Goal: Find contact information: Find contact information

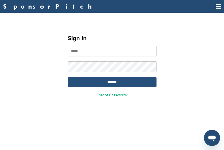
type input "**********"
click at [111, 84] on input "*******" at bounding box center [112, 82] width 89 height 10
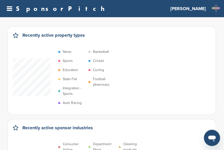
click at [9, 7] on icon at bounding box center [9, 9] width 5 height 6
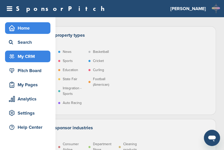
click at [21, 53] on div "My CRM" at bounding box center [29, 56] width 43 height 9
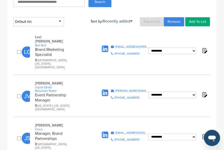
scroll to position [101, 0]
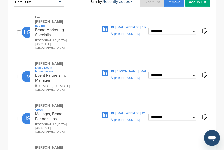
drag, startPoint x: 36, startPoint y: 54, endPoint x: 57, endPoint y: 76, distance: 30.0
click at [57, 76] on div "Joseph Vonderheide Liquid Death Mountain Water Event Partnership Manager Washin…" at bounding box center [65, 76] width 71 height 30
copy div "Joseph Vonderheide Liquid Death Mountain Water Event Partnership Manager"
click at [183, 72] on select "**********" at bounding box center [173, 75] width 48 height 7
select select "****"
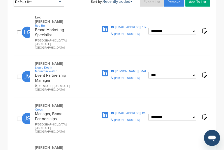
click at [149, 72] on select "**********" at bounding box center [173, 75] width 48 height 7
click at [160, 79] on div "**********" at bounding box center [112, 76] width 196 height 35
click at [114, 69] on icon at bounding box center [112, 70] width 3 height 3
click at [113, 76] on icon at bounding box center [112, 77] width 2 height 3
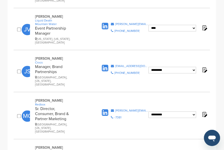
scroll to position [151, 0]
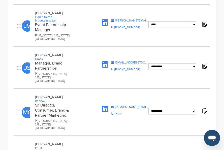
drag, startPoint x: 35, startPoint y: 51, endPoint x: 64, endPoint y: 62, distance: 30.5
click at [64, 62] on div "Jessica Sawyer Crocs Manager, Brand Partnerships Denver, Colorado, United States" at bounding box center [65, 68] width 71 height 30
copy div "Jessica Sawyer Crocs Manager, Brand Partnerships"
click at [114, 61] on icon at bounding box center [112, 62] width 3 height 3
click at [113, 68] on icon at bounding box center [112, 69] width 2 height 3
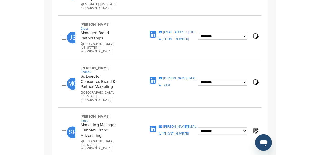
scroll to position [185, 0]
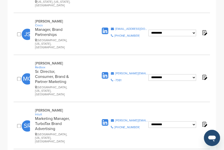
drag, startPoint x: 35, startPoint y: 55, endPoint x: 70, endPoint y: 75, distance: 39.9
click at [70, 75] on div "Maura Gray Redbox Sr. Director, Consumer, Brand & Partner Marketing Philadelphi…" at bounding box center [65, 78] width 71 height 35
copy div "Maura Gray Redbox Sr. Director, Consumer, Brand & Partner Marketing"
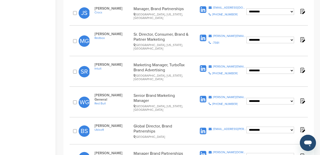
scroll to position [134, 0]
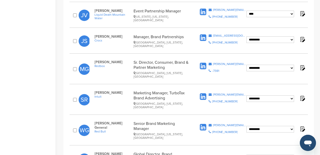
click at [202, 64] on icon at bounding box center [203, 66] width 7 height 8
click at [224, 77] on div "**********" at bounding box center [189, 70] width 239 height 27
click at [211, 62] on icon at bounding box center [210, 63] width 3 height 3
drag, startPoint x: 95, startPoint y: 88, endPoint x: 178, endPoint y: 92, distance: 83.1
click at [178, 92] on div "Scott Ricci Intuit Marketing Manager, TurboTax Brand Advertising San Diego, Cal…" at bounding box center [144, 99] width 109 height 18
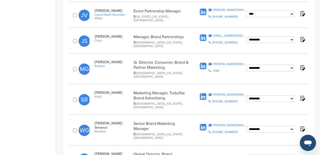
click at [217, 101] on div "**********" at bounding box center [189, 99] width 239 height 23
click at [107, 100] on p "Scott Ricci Intuit" at bounding box center [113, 99] width 37 height 18
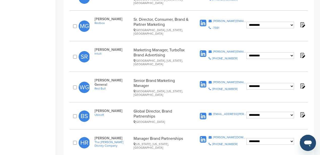
scroll to position [202, 0]
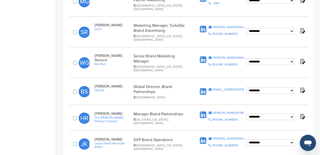
drag, startPoint x: 95, startPoint y: 73, endPoint x: 167, endPoint y: 79, distance: 73.1
click at [167, 84] on div "Bruna Soares Ubisoft Global Director, Brand Partnerships United States" at bounding box center [144, 91] width 109 height 15
copy div "Bruna Soares Ubisoft Global Director, Brand Partnerships"
click at [211, 88] on icon at bounding box center [210, 89] width 3 height 3
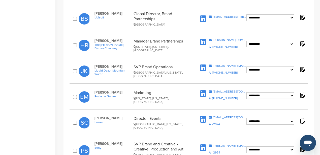
scroll to position [286, 0]
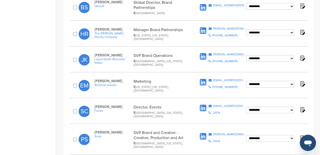
drag, startPoint x: 95, startPoint y: 70, endPoint x: 154, endPoint y: 71, distance: 59.3
click at [154, 79] on div "Evin Major Rockstar Games Marketing New York, New York, United States" at bounding box center [144, 85] width 109 height 13
copy div "Evin Major Rockstar Games Marketing"
click at [211, 78] on icon at bounding box center [210, 79] width 3 height 3
click at [210, 85] on icon at bounding box center [210, 86] width 2 height 3
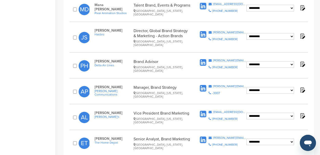
scroll to position [504, 0]
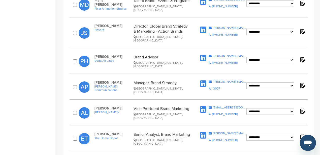
drag, startPoint x: 94, startPoint y: 61, endPoint x: 180, endPoint y: 60, distance: 86.5
click at [180, 80] on div "Ambica Patel Cox Communications Manager, Brand Strategy Atlanta, Georgia, Unite…" at bounding box center [144, 86] width 109 height 13
copy div "Ambica Patel Cox Communications Manager, Brand Strategy"
click at [212, 80] on icon at bounding box center [210, 81] width 3 height 3
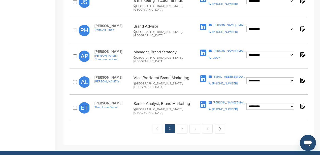
scroll to position [538, 0]
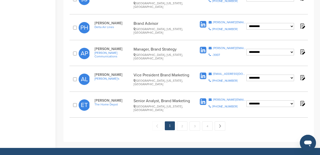
drag, startPoint x: 95, startPoint y: 52, endPoint x: 190, endPoint y: 53, distance: 95.3
click at [190, 72] on div "Alan Ludloff Zaxby's Vice President Brand Marketing Athens, Georgia, United Sta…" at bounding box center [144, 78] width 109 height 13
copy div "Alan Ludloff Zaxby's Vice President Brand Marketing"
click at [212, 72] on icon at bounding box center [210, 73] width 3 height 3
click at [213, 79] on div "Copy Phone Number +1-706-353-8107" at bounding box center [228, 80] width 38 height 3
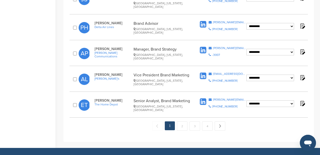
drag, startPoint x: 95, startPoint y: 77, endPoint x: 190, endPoint y: 72, distance: 96.0
click at [190, 95] on div "**********" at bounding box center [189, 104] width 239 height 19
copy div "Eric Terry The Home Depot Senior Analyst, Brand Marketing"
click at [210, 98] on icon at bounding box center [210, 99] width 3 height 3
click at [210, 105] on icon at bounding box center [210, 106] width 2 height 3
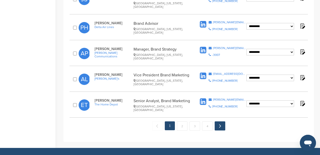
click at [219, 121] on link "Next →" at bounding box center [220, 125] width 11 height 9
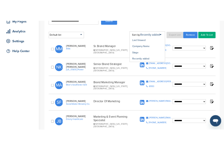
scroll to position [84, 0]
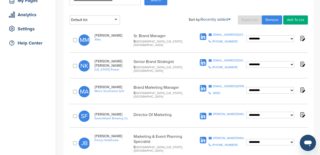
drag, startPoint x: 94, startPoint y: 36, endPoint x: 172, endPoint y: 37, distance: 78.4
click at [172, 37] on div "Michele McMullin Aflac Sr. Brand Manager Atlanta, Georgia, United States" at bounding box center [144, 39] width 109 height 13
copy div "Michele McMullin Aflac Sr. Brand Manager"
click at [212, 34] on icon at bounding box center [210, 34] width 3 height 3
click at [211, 41] on icon at bounding box center [210, 41] width 2 height 3
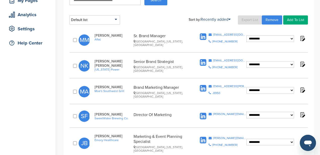
drag, startPoint x: 94, startPoint y: 62, endPoint x: 177, endPoint y: 63, distance: 82.7
click at [177, 63] on div "Nye King Georgia Power Senior Brand Strategist Atlanta, Georgia, United States" at bounding box center [144, 65] width 109 height 13
copy div "Nye King Georgia Power Senior Brand Strategist"
click at [210, 60] on icon at bounding box center [210, 60] width 3 height 3
click at [210, 68] on icon at bounding box center [210, 67] width 2 height 3
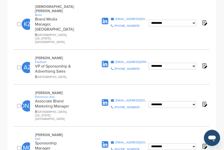
scroll to position [824, 0]
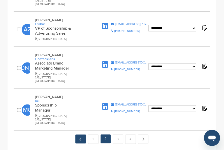
click at [79, 134] on link "← Previous" at bounding box center [80, 138] width 11 height 9
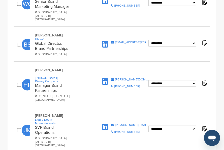
scroll to position [353, 0]
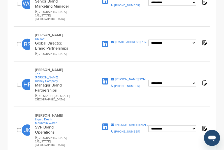
drag, startPoint x: 35, startPoint y: 54, endPoint x: 64, endPoint y: 70, distance: 32.7
click at [64, 70] on div "[PERSON_NAME] The [PERSON_NAME] Disney Company Manager Brand Partnerships [US_S…" at bounding box center [65, 84] width 71 height 33
copy div "[PERSON_NAME] The [PERSON_NAME] Disney Company Manager Brand Partnerships"
click at [112, 77] on icon at bounding box center [112, 78] width 3 height 3
click at [113, 84] on icon at bounding box center [112, 85] width 2 height 3
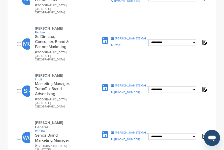
scroll to position [202, 0]
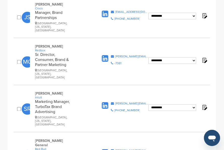
drag, startPoint x: 36, startPoint y: 85, endPoint x: 67, endPoint y: 104, distance: 35.4
click at [67, 104] on div "[PERSON_NAME] Intuit Marketing Manager, TurboTax Brand Advertising [GEOGRAPHIC_…" at bounding box center [65, 108] width 71 height 35
copy div "[PERSON_NAME] Intuit Marketing Manager, TurboTax Brand Advertising"
click at [114, 102] on icon at bounding box center [112, 103] width 3 height 3
click at [113, 108] on icon at bounding box center [112, 109] width 2 height 3
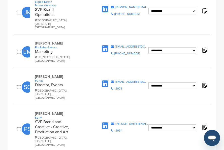
scroll to position [471, 0]
drag, startPoint x: 35, startPoint y: 54, endPoint x: 102, endPoint y: 62, distance: 67.4
click at [101, 74] on div "Somaly Castro Funko Director, Events Seattle, Washington, United States" at bounding box center [65, 86] width 71 height 25
copy div "Somaly Castro Funko Director, Events"
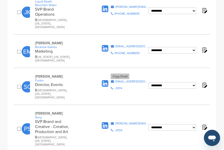
click at [114, 80] on icon at bounding box center [112, 81] width 3 height 3
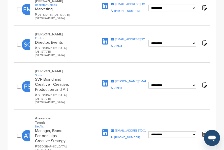
scroll to position [521, 0]
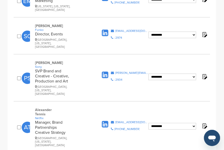
drag, startPoint x: 34, startPoint y: 84, endPoint x: 79, endPoint y: 106, distance: 49.9
click at [79, 107] on div "Alexander Tennis Netflix Manager, Brand Partnerships Creative Strategy Los Ange…" at bounding box center [65, 126] width 71 height 39
copy div "Alexander Tennis Netflix Manager, Brand Partnerships Creative Strategy"
click at [114, 120] on icon at bounding box center [112, 121] width 3 height 3
click at [113, 127] on icon at bounding box center [112, 128] width 2 height 3
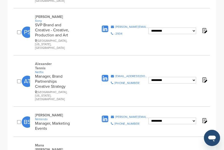
scroll to position [571, 0]
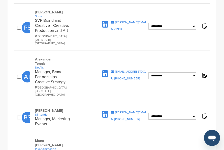
drag, startPoint x: 34, startPoint y: 81, endPoint x: 72, endPoint y: 94, distance: 40.7
click at [72, 108] on div "Brian Stearns Nintendo Manager, Marketing Events" at bounding box center [65, 117] width 71 height 18
copy div "Brian Stearns Nintendo Manager, Marketing Events"
click at [112, 110] on icon at bounding box center [112, 111] width 3 height 3
click at [111, 117] on icon at bounding box center [112, 118] width 2 height 3
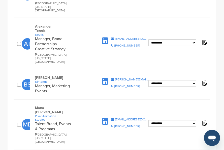
scroll to position [605, 0]
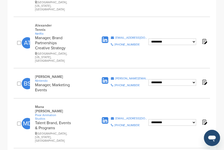
drag, startPoint x: 35, startPoint y: 77, endPoint x: 70, endPoint y: 93, distance: 38.9
click at [70, 104] on div "Mana Denight Pixar Animation Studios Talent Brand, Events & Programs Oakland, C…" at bounding box center [65, 123] width 71 height 38
copy div "Mana Denight Pixar Animation Studios Talent Brand, Events & Programs"
click at [114, 117] on icon at bounding box center [112, 118] width 3 height 3
click at [113, 123] on icon at bounding box center [112, 124] width 2 height 3
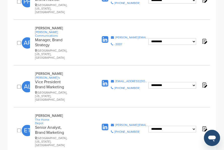
scroll to position [824, 0]
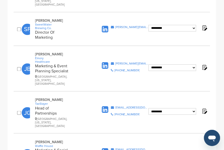
scroll to position [235, 0]
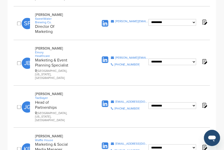
drag, startPoint x: 34, startPoint y: 34, endPoint x: 70, endPoint y: 52, distance: 39.7
click at [70, 52] on div "[PERSON_NAME] [PERSON_NAME] Healthcare Marketing & Event Planning Specialist [G…" at bounding box center [65, 62] width 71 height 33
copy div "[PERSON_NAME] [PERSON_NAME] Healthcare Marketing & Event Planning Specialist"
click at [112, 56] on icon at bounding box center [112, 57] width 3 height 3
click at [112, 63] on icon at bounding box center [112, 64] width 2 height 3
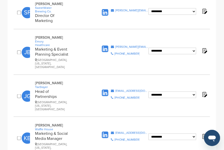
scroll to position [252, 0]
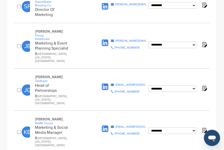
drag, startPoint x: 35, startPoint y: 60, endPoint x: 64, endPoint y: 64, distance: 28.8
click at [83, 75] on div "[PERSON_NAME] TaxSlayer Head of Partnerships [GEOGRAPHIC_DATA], [US_STATE], [GE…" at bounding box center [65, 90] width 71 height 30
copy div "[PERSON_NAME] TaxSlayer Head of Partnerships"
click at [114, 83] on icon at bounding box center [112, 84] width 3 height 3
click at [113, 90] on icon at bounding box center [112, 91] width 2 height 3
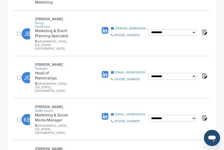
scroll to position [286, 0]
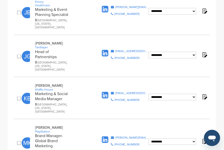
drag, startPoint x: 34, startPoint y: 59, endPoint x: 67, endPoint y: 70, distance: 35.2
click at [67, 83] on div "[PERSON_NAME] [GEOGRAPHIC_DATA] Marketing & Social Media Manager [GEOGRAPHIC_DA…" at bounding box center [65, 98] width 71 height 30
copy div "[PERSON_NAME] Waffle House Marketing & Social Media Manager"
click at [111, 91] on icon at bounding box center [112, 92] width 3 height 3
click at [111, 98] on icon at bounding box center [112, 99] width 2 height 3
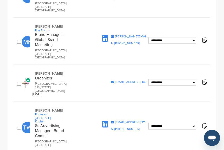
scroll to position [387, 0]
drag, startPoint x: 31, startPoint y: 67, endPoint x: 65, endPoint y: 96, distance: 44.3
click at [65, 108] on div "[PERSON_NAME] Popeyes [US_STATE] Kitchen Sr. Advertising Manager - Brand Comms …" at bounding box center [65, 127] width 71 height 38
copy div "[PERSON_NAME] Popeyes [US_STATE] Kitchen Sr. Advertising Manager - Brand Comms"
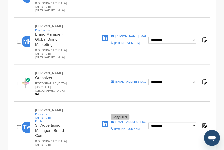
click at [114, 120] on icon at bounding box center [112, 121] width 3 height 3
click at [113, 127] on icon at bounding box center [112, 128] width 2 height 3
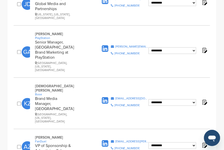
scroll to position [824, 0]
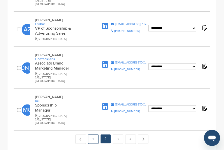
click at [95, 134] on link "1" at bounding box center [93, 138] width 11 height 9
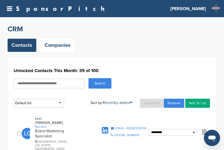
click at [34, 83] on input "text" at bounding box center [49, 83] width 71 height 10
type input "*******"
click at [104, 83] on button "Search" at bounding box center [100, 83] width 23 height 10
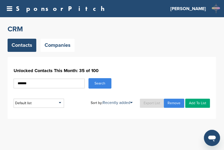
click at [10, 10] on icon at bounding box center [9, 9] width 5 height 6
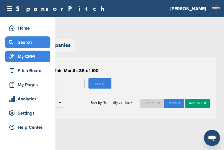
click at [21, 39] on div "Search" at bounding box center [29, 42] width 43 height 9
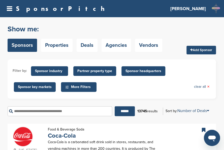
click at [63, 111] on input "text" at bounding box center [60, 111] width 105 height 10
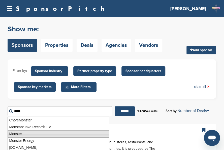
click at [55, 134] on li "Monster" at bounding box center [59, 133] width 102 height 7
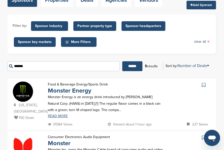
scroll to position [50, 0]
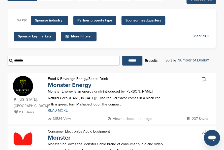
type input "*******"
click at [53, 110] on link "READ MORE" at bounding box center [106, 110] width 116 height 4
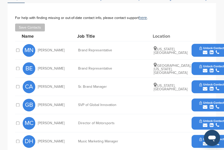
scroll to position [202, 0]
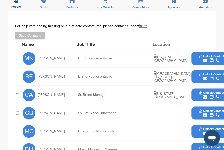
click at [205, 94] on icon "submit" at bounding box center [205, 96] width 5 height 5
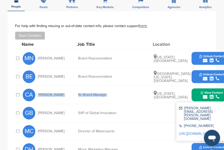
drag, startPoint x: 38, startPoint y: 77, endPoint x: 113, endPoint y: 74, distance: 75.7
click at [113, 85] on div "CA [PERSON_NAME] Brand Manager [US_STATE], [GEOGRAPHIC_DATA] View Contact [PERS…" at bounding box center [127, 94] width 209 height 18
copy div "[PERSON_NAME] Brand Manager"
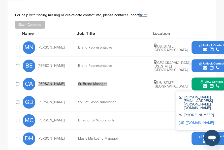
scroll to position [218, 0]
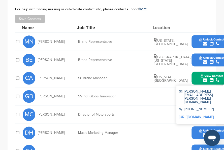
click at [181, 90] on div "[PERSON_NAME][EMAIL_ADDRESS][PERSON_NAME][DOMAIN_NAME]" at bounding box center [202, 97] width 47 height 14
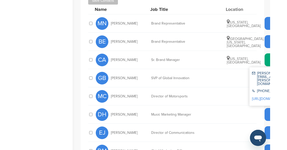
scroll to position [263, 0]
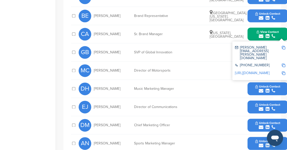
click at [224, 46] on img at bounding box center [284, 48] width 4 height 4
click at [224, 63] on img at bounding box center [284, 65] width 4 height 4
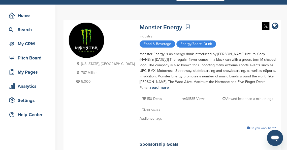
scroll to position [11, 0]
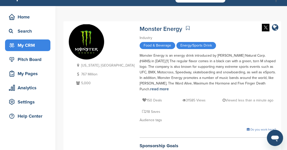
click at [22, 45] on div "My CRM" at bounding box center [29, 45] width 43 height 9
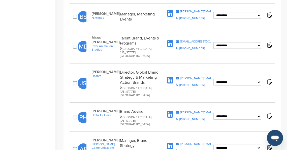
scroll to position [571, 0]
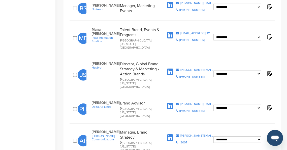
drag, startPoint x: 91, startPoint y: 62, endPoint x: 147, endPoint y: 63, distance: 55.7
click at [147, 100] on div "[PERSON_NAME] Delta Air Lines Brand Advisor [GEOGRAPHIC_DATA], [US_STATE], [GEO…" at bounding box center [125, 108] width 79 height 17
copy div "[PERSON_NAME] Delta Air Lines Brand Advisor"
click at [160, 98] on div "**********" at bounding box center [173, 110] width 206 height 25
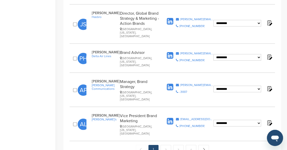
scroll to position [622, 0]
click at [166, 144] on link "2" at bounding box center [166, 148] width 11 height 9
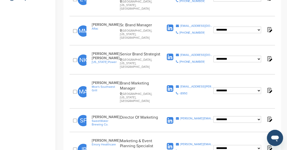
scroll to position [134, 0]
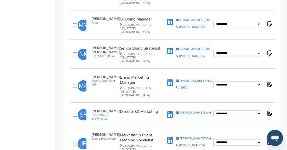
drag, startPoint x: 97, startPoint y: 70, endPoint x: 150, endPoint y: 77, distance: 53.6
click at [150, 77] on div "[PERSON_NAME] [PERSON_NAME] Southwest Grill Brand Marketing Manager [GEOGRAPHIC…" at bounding box center [125, 86] width 79 height 22
copy div "[PERSON_NAME] [PERSON_NAME] Southwest Grill Brand Marketing Manager"
click at [179, 79] on icon at bounding box center [177, 80] width 3 height 3
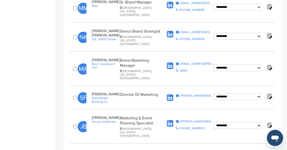
drag, startPoint x: 92, startPoint y: 84, endPoint x: 152, endPoint y: 86, distance: 60.0
click at [158, 92] on div "[PERSON_NAME] SweetWater Brewing Co. Director Of Marketing" at bounding box center [125, 97] width 79 height 11
copy div "[PERSON_NAME] SweetWater Brewing Co. Director Of Marketing"
click at [178, 94] on icon at bounding box center [177, 95] width 3 height 3
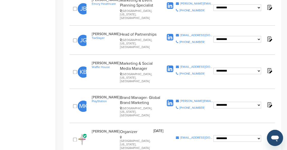
scroll to position [286, 0]
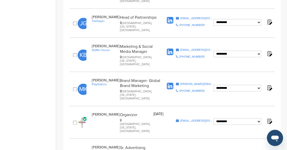
drag, startPoint x: 92, startPoint y: 60, endPoint x: 147, endPoint y: 69, distance: 56.2
click at [147, 78] on div "Melanie Kwan PlayStation Brand Manager- Global Brand Marketing San Francisco, C…" at bounding box center [125, 89] width 79 height 22
copy div "Melanie Kwan PlayStation Brand Manager- Global Brand Marketing"
click at [177, 82] on icon at bounding box center [177, 83] width 3 height 3
click at [176, 89] on icon at bounding box center [177, 90] width 2 height 3
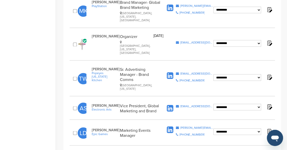
scroll to position [370, 0]
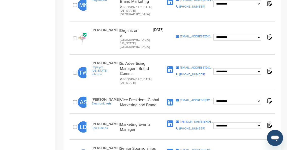
drag, startPoint x: 92, startPoint y: 63, endPoint x: 161, endPoint y: 68, distance: 69.2
click at [161, 97] on div "Anthony Stevenson Electronic Arts Vice President, Global Marketing and Brand" at bounding box center [125, 102] width 79 height 10
copy div "Anthony Stevenson Electronic Arts Vice President, Global Marketing and Brand"
click at [179, 98] on icon at bounding box center [177, 99] width 3 height 3
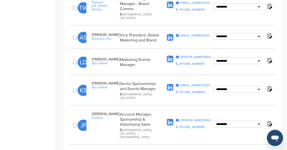
scroll to position [437, 0]
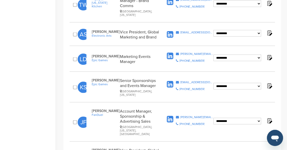
drag, startPoint x: 91, startPoint y: 72, endPoint x: 152, endPoint y: 82, distance: 61.9
click at [152, 108] on div "Julia Franklin FanDuel Account Manager, Sponsorship & Advertising Sales Sarasot…" at bounding box center [125, 121] width 79 height 27
copy div "Julia Franklin FanDuel Account Manager, Sponsorship & Advertising Sales"
click at [177, 115] on icon at bounding box center [177, 116] width 3 height 3
click at [177, 122] on icon at bounding box center [177, 123] width 2 height 3
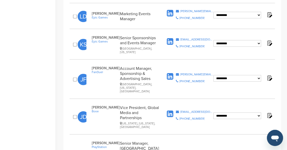
scroll to position [487, 0]
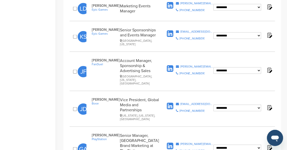
drag, startPoint x: 92, startPoint y: 57, endPoint x: 164, endPoint y: 62, distance: 72.8
click at [164, 97] on div "Jack Daley Bose Vice President, Global Media and Partnerships New York, New Yor…" at bounding box center [125, 108] width 79 height 23
copy div "Jack Daley Bose Vice President, Global Media and Partnerships"
click at [179, 102] on icon at bounding box center [177, 103] width 3 height 3
click at [178, 109] on icon at bounding box center [177, 110] width 2 height 3
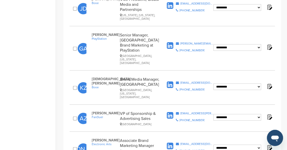
scroll to position [588, 0]
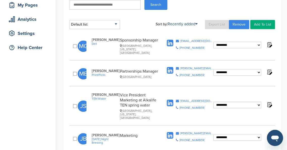
scroll to position [84, 0]
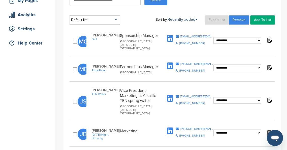
drag, startPoint x: 89, startPoint y: 62, endPoint x: 161, endPoint y: 62, distance: 72.1
click at [161, 64] on div "[PERSON_NAME] PrizePicks Partnerships Manager [GEOGRAPHIC_DATA]" at bounding box center [125, 69] width 79 height 10
copy div "[PERSON_NAME] PrizePicks Partnerships Manager"
click at [177, 62] on icon at bounding box center [177, 63] width 3 height 3
click at [177, 69] on icon at bounding box center [177, 70] width 2 height 3
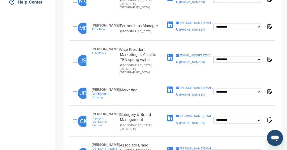
scroll to position [134, 0]
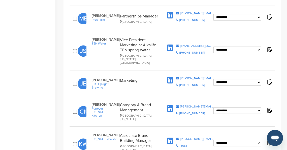
drag, startPoint x: 91, startPoint y: 36, endPoint x: 151, endPoint y: 46, distance: 61.7
click at [151, 46] on div "[PERSON_NAME] TEN Water Vice President Marketing at [GEOGRAPHIC_DATA] TEN sprin…" at bounding box center [125, 50] width 79 height 27
copy div "[PERSON_NAME] TEN Water Vice President Marketing at Alkalife TEN spring water"
click at [178, 44] on icon at bounding box center [177, 45] width 3 height 3
click at [178, 51] on icon at bounding box center [177, 52] width 2 height 3
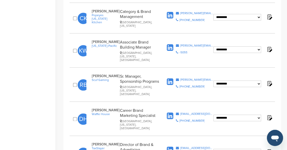
scroll to position [235, 0]
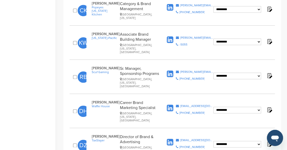
drag, startPoint x: 90, startPoint y: 54, endPoint x: 160, endPoint y: 57, distance: 69.9
click at [160, 66] on div "[PERSON_NAME] Scuf Gaming Sr. Manager, Sponsorship Programs [GEOGRAPHIC_DATA], …" at bounding box center [125, 77] width 79 height 22
copy div "[PERSON_NAME] Scuf Gaming Sr. Manager, Sponsorship Programs"
click at [177, 70] on icon at bounding box center [177, 71] width 3 height 3
click at [177, 77] on icon at bounding box center [177, 78] width 2 height 3
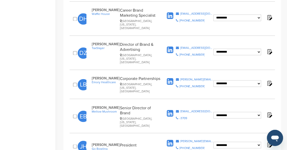
scroll to position [336, 0]
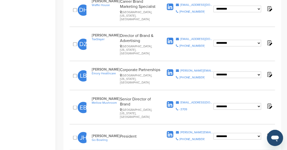
drag, startPoint x: 90, startPoint y: 74, endPoint x: 141, endPoint y: 78, distance: 51.3
click at [141, 96] on div "[PERSON_NAME] Mellow Mushroom Senior Director of Brand [GEOGRAPHIC_DATA], [US_S…" at bounding box center [125, 107] width 79 height 22
copy div "[PERSON_NAME] Mellow Mushroom Senior Director of Brand"
click at [176, 100] on icon at bounding box center [177, 101] width 3 height 3
click at [59, 53] on div "**********" at bounding box center [143, 48] width 287 height 734
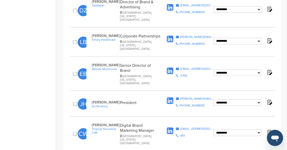
scroll to position [387, 0]
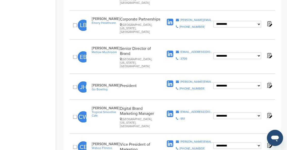
drag, startPoint x: 92, startPoint y: 55, endPoint x: 138, endPoint y: 53, distance: 46.0
click at [138, 77] on div "**********" at bounding box center [173, 86] width 206 height 19
copy div "John Harbuck Go Bowling President"
click at [179, 80] on icon at bounding box center [177, 81] width 3 height 3
click at [178, 86] on icon at bounding box center [177, 87] width 2 height 3
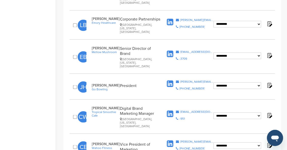
drag, startPoint x: 92, startPoint y: 79, endPoint x: 155, endPoint y: 84, distance: 63.7
click at [155, 105] on div "Cassidy Wicker Tropical Smoothie Cafe Digital Brand Marketing Manager Atlanta, …" at bounding box center [125, 116] width 79 height 22
copy div "Cassidy Wicker Tropical Smoothie Cafe Digital Brand Marketing Manager"
click at [178, 110] on icon at bounding box center [177, 111] width 3 height 3
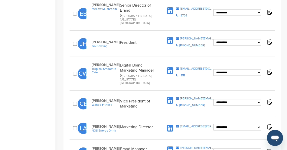
scroll to position [437, 0]
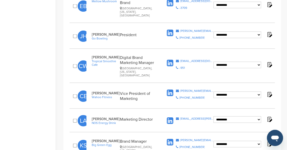
drag, startPoint x: 90, startPoint y: 59, endPoint x: 147, endPoint y: 66, distance: 56.9
click at [147, 91] on div "Colin Eustace Wahoo Fitness Vice President of Marketing" at bounding box center [125, 96] width 79 height 10
copy div "Colin Eustace Wahoo Fitness Vice President of Marketing"
click at [179, 89] on icon at bounding box center [177, 90] width 3 height 3
click at [177, 96] on icon at bounding box center [177, 97] width 2 height 3
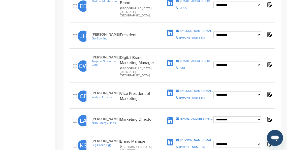
drag, startPoint x: 91, startPoint y: 86, endPoint x: 154, endPoint y: 93, distance: 63.7
click at [154, 112] on div "**********" at bounding box center [173, 120] width 206 height 16
copy div "Lauren Albano NOS Energy Drink Marketing Director"
click at [178, 117] on icon at bounding box center [177, 118] width 3 height 3
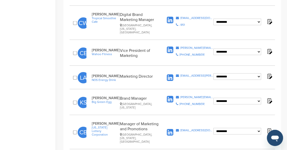
scroll to position [487, 0]
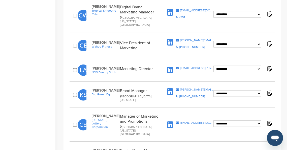
drag, startPoint x: 91, startPoint y: 83, endPoint x: 153, endPoint y: 88, distance: 61.7
click at [153, 113] on div "Chanda Brown Georgia Lottery Corporation Manager of Marketing and Promotions At…" at bounding box center [125, 124] width 79 height 22
copy div "Chanda Brown Georgia Lottery Corporation Manager of Marketing and Promotions"
click at [179, 121] on icon at bounding box center [177, 122] width 3 height 3
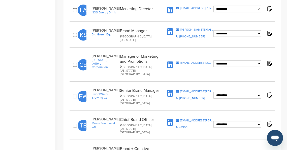
scroll to position [555, 0]
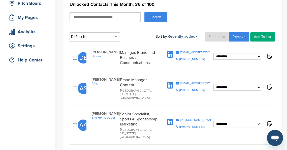
scroll to position [84, 0]
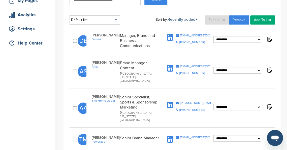
drag, startPoint x: 90, startPoint y: 33, endPoint x: 157, endPoint y: 43, distance: 67.2
click at [157, 43] on div "[PERSON_NAME] Dasani Manager, Brand and Business Communications" at bounding box center [125, 40] width 79 height 15
copy div "[PERSON_NAME] Manager, Brand and Business Communications"
click at [177, 35] on icon at bounding box center [177, 35] width 3 height 3
click at [176, 42] on icon at bounding box center [177, 42] width 2 height 3
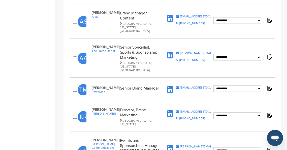
scroll to position [134, 0]
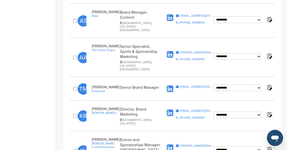
drag, startPoint x: 90, startPoint y: 73, endPoint x: 160, endPoint y: 74, distance: 70.4
click at [160, 85] on div "[PERSON_NAME] Powerade Senior Brand Manager" at bounding box center [125, 89] width 79 height 8
copy div "[PERSON_NAME] Powerade Senior Brand Manager"
click at [177, 85] on icon at bounding box center [177, 86] width 3 height 3
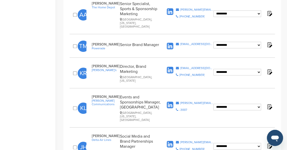
scroll to position [202, 0]
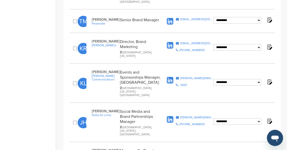
drag, startPoint x: 91, startPoint y: 90, endPoint x: 154, endPoint y: 100, distance: 63.6
click at [154, 109] on div "[PERSON_NAME] Delta Air Lines Social Media and Brand Partnerships Manager [GEOG…" at bounding box center [125, 122] width 79 height 27
copy div "[PERSON_NAME] Delta Air Lines Social Media and Brand Partnerships Manager"
click at [177, 115] on icon at bounding box center [177, 116] width 3 height 3
click at [176, 122] on icon at bounding box center [177, 123] width 2 height 3
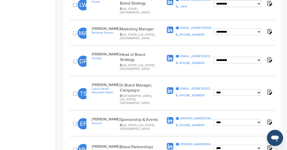
scroll to position [571, 0]
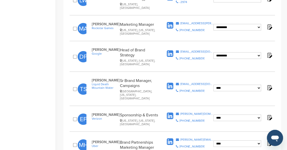
drag, startPoint x: 91, startPoint y: 85, endPoint x: 162, endPoint y: 92, distance: 72.0
click at [162, 139] on div "[PERSON_NAME] Uber Brand Partnerships Marketing Manager" at bounding box center [125, 144] width 79 height 10
copy div "[PERSON_NAME] Uber Brand Partnerships Marketing Manager"
click at [179, 138] on icon at bounding box center [177, 139] width 3 height 3
click at [178, 144] on icon at bounding box center [177, 145] width 2 height 3
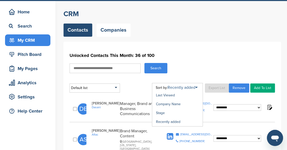
scroll to position [0, 0]
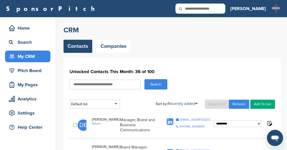
click at [221, 9] on input "text" at bounding box center [201, 9] width 50 height 10
type input "****"
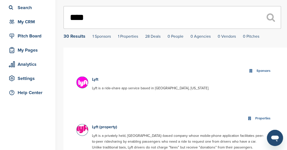
scroll to position [17, 0]
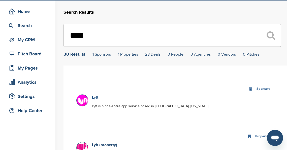
click at [95, 98] on link "Lyft" at bounding box center [95, 97] width 6 height 5
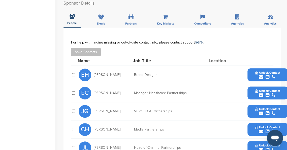
scroll to position [168, 0]
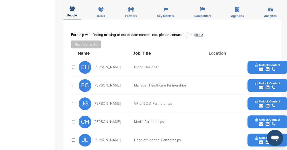
click at [260, 103] on icon "submit" at bounding box center [261, 105] width 5 height 5
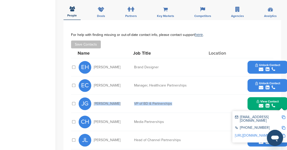
drag, startPoint x: 93, startPoint y: 91, endPoint x: 163, endPoint y: 90, distance: 69.6
click at [175, 94] on div "[PERSON_NAME] [PERSON_NAME] of BD & Partnerships View Contact [EMAIL_ADDRESS][D…" at bounding box center [183, 103] width 209 height 18
copy div "[PERSON_NAME] VP of BD & Partnerships"
click at [284, 115] on img at bounding box center [284, 117] width 4 height 4
copy div "[PERSON_NAME] VP of BD & Partnerships"
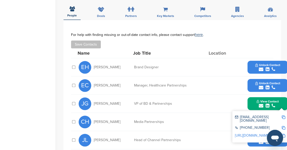
click at [283, 126] on img at bounding box center [284, 128] width 4 height 4
